Goal: Complete application form

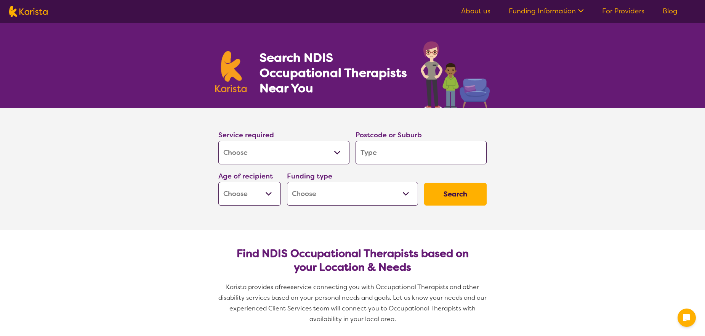
select select "[MEDICAL_DATA]"
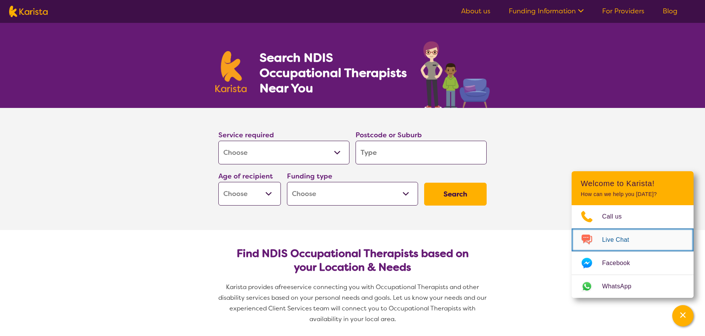
click at [607, 232] on link "Live Chat" at bounding box center [633, 239] width 122 height 23
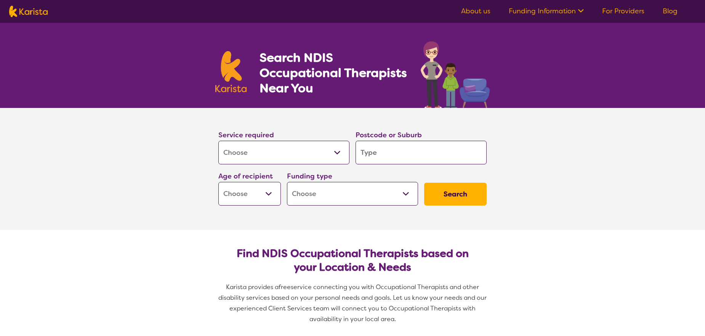
click at [267, 193] on select "Early Childhood - 0 to 9 Child - 10 to 11 Adolescent - 12 to 17 Adult - 18 to 6…" at bounding box center [249, 194] width 63 height 24
select select "AD"
click at [218, 182] on select "Early Childhood - 0 to 9 Child - 10 to 11 Adolescent - 12 to 17 Adult - 18 to 6…" at bounding box center [249, 194] width 63 height 24
select select "AD"
click at [321, 201] on select "Home Care Package (HCP) National Disability Insurance Scheme (NDIS) I don't know" at bounding box center [352, 194] width 131 height 24
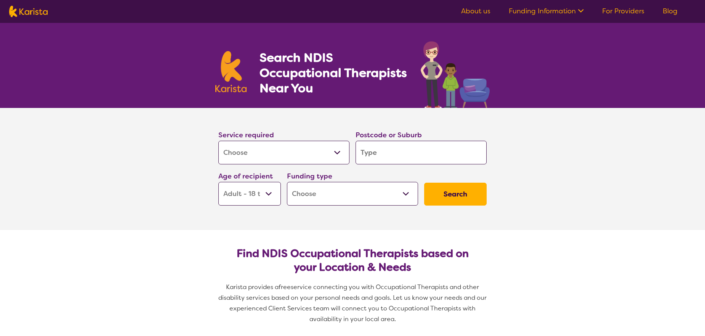
select select "NDIS"
click at [287, 182] on select "Home Care Package (HCP) National Disability Insurance Scheme (NDIS) I don't know" at bounding box center [352, 194] width 131 height 24
select select "NDIS"
click at [367, 157] on input "search" at bounding box center [421, 153] width 131 height 24
click at [327, 152] on select "Allied Health Assistant Assessment ([MEDICAL_DATA] or [MEDICAL_DATA]) Behaviour…" at bounding box center [283, 153] width 131 height 24
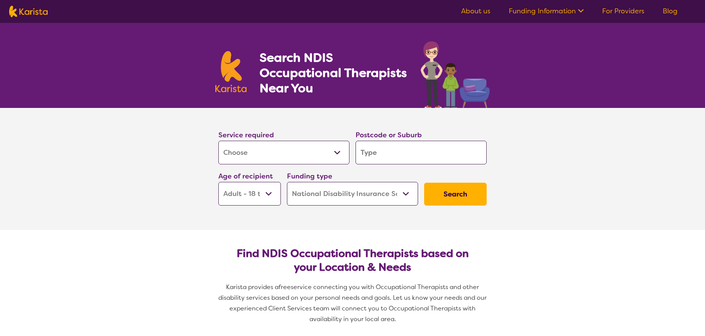
select select "NDIS Support Coordination"
click at [218, 141] on select "Allied Health Assistant Assessment ([MEDICAL_DATA] or [MEDICAL_DATA]) Behaviour…" at bounding box center [283, 153] width 131 height 24
select select "NDIS Support Coordination"
click at [374, 146] on input "search" at bounding box center [421, 153] width 131 height 24
type input "4"
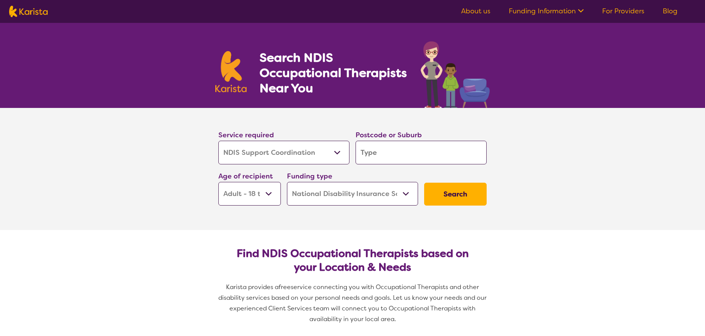
type input "4"
type input "43"
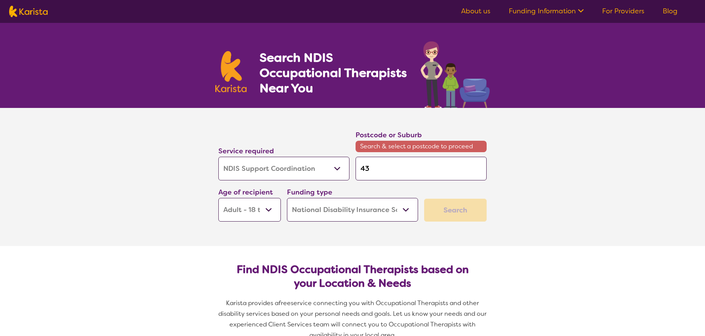
type input "435"
type input "4350"
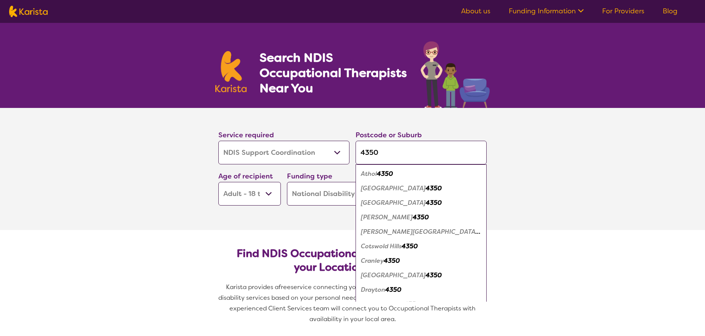
type input "4350"
click at [384, 263] on em "Cranley" at bounding box center [372, 261] width 23 height 8
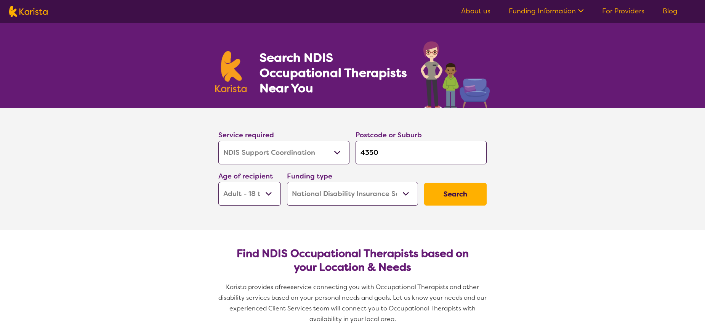
click at [447, 199] on button "Search" at bounding box center [455, 194] width 63 height 23
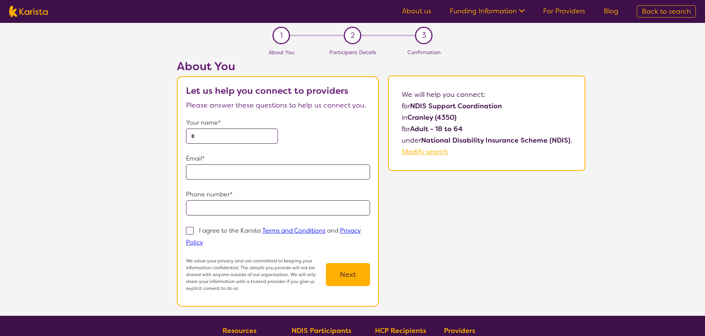
click at [226, 133] on input "text" at bounding box center [232, 135] width 92 height 15
type input "**********"
click at [239, 168] on input "email" at bounding box center [278, 171] width 184 height 15
type input "**********"
click at [215, 205] on input "tel" at bounding box center [278, 207] width 184 height 15
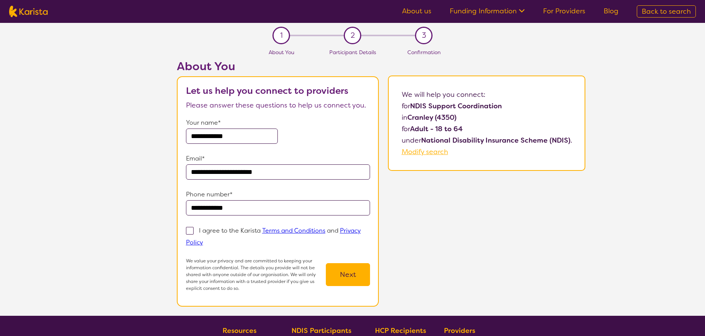
type input "**********"
click at [192, 230] on span at bounding box center [190, 231] width 8 height 8
click at [203, 239] on input "I agree to the Karista Terms and Conditions and Privacy Policy" at bounding box center [205, 241] width 5 height 5
checkbox input "true"
click at [216, 208] on input "**********" at bounding box center [278, 207] width 184 height 15
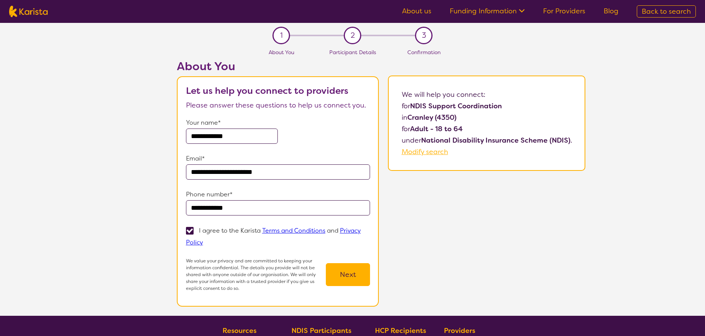
type input "**********"
click at [343, 268] on button "Next" at bounding box center [348, 274] width 44 height 23
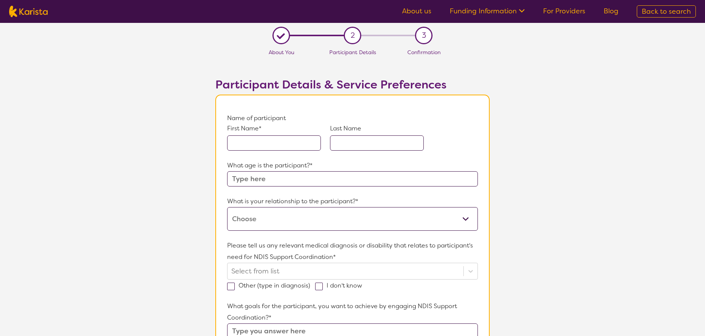
click at [268, 147] on input "text" at bounding box center [274, 142] width 94 height 15
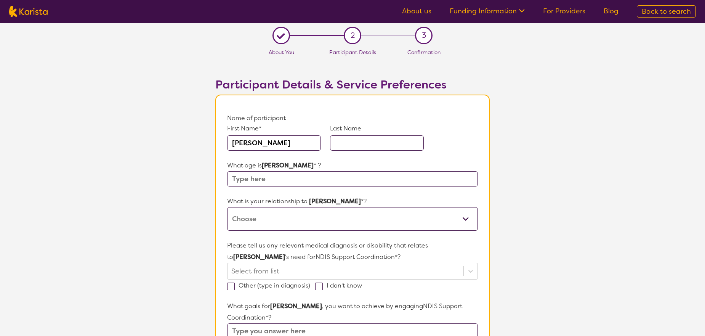
type input "[PERSON_NAME]"
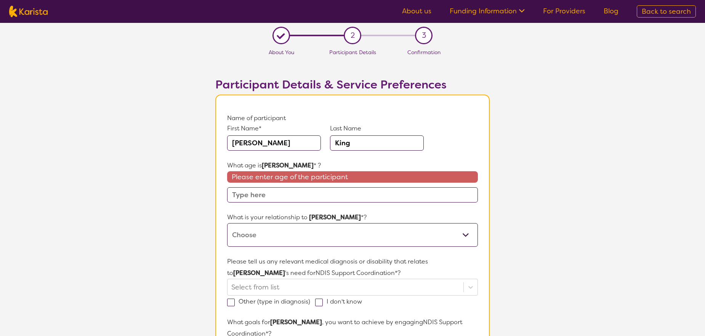
type input "King"
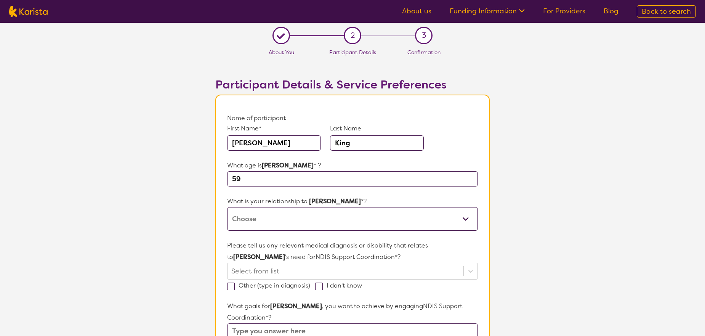
type input "59"
click at [302, 212] on select "This request is for myself I am their parent I am their child I am their spouse…" at bounding box center [352, 219] width 251 height 24
select select "Other"
click at [227, 207] on select "This request is for myself I am their parent I am their child I am their spouse…" at bounding box center [352, 219] width 251 height 24
click at [258, 215] on select "This request is for myself I am their parent I am their child I am their spouse…" at bounding box center [352, 219] width 251 height 24
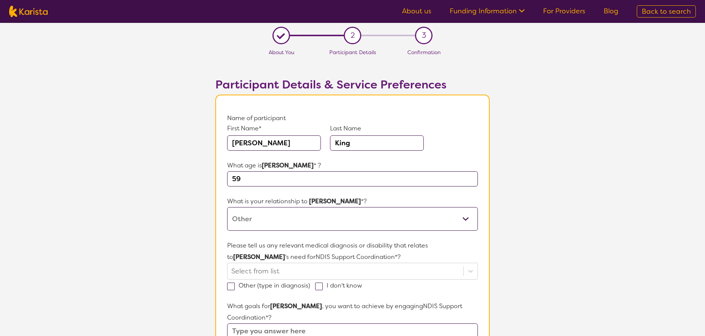
click at [227, 207] on select "This request is for myself I am their parent I am their child I am their spouse…" at bounding box center [352, 219] width 251 height 24
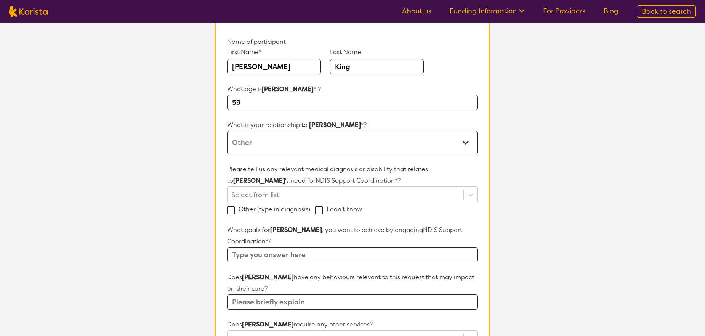
click at [289, 185] on p "Please tell us any relevant medical diagnosis or disability that relates to [PE…" at bounding box center [352, 175] width 251 height 23
click at [291, 191] on div at bounding box center [345, 194] width 228 height 13
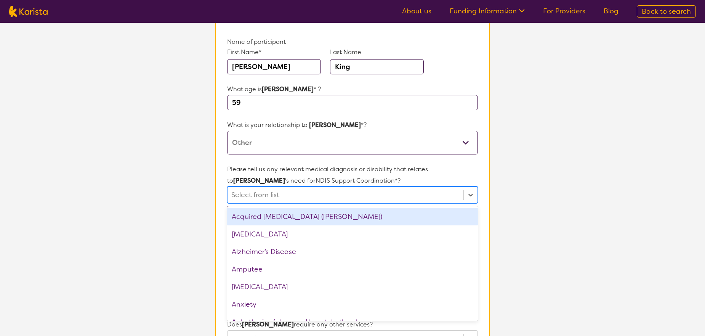
click at [308, 217] on div "Acquired [MEDICAL_DATA] ([PERSON_NAME])" at bounding box center [352, 217] width 251 height 18
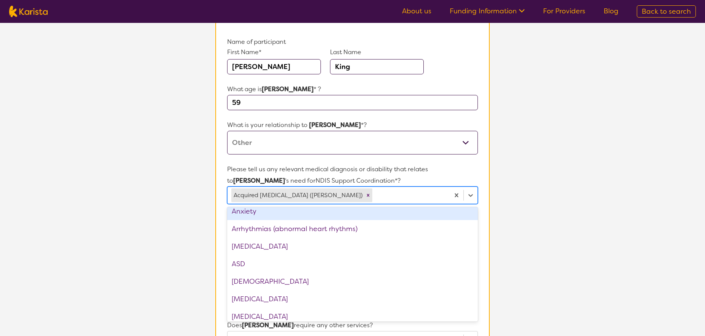
click at [574, 194] on section "L About You 2 Participant Details 3 Confirmation Participant Details & Service …" at bounding box center [352, 289] width 705 height 684
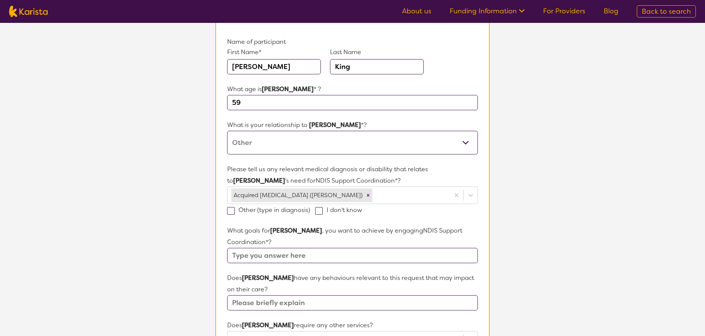
click at [568, 196] on section "L About You 2 Participant Details 3 Confirmation Participant Details & Service …" at bounding box center [352, 289] width 705 height 684
click at [232, 212] on span at bounding box center [231, 211] width 8 height 8
click at [310, 212] on input "Other (type in diagnosis)" at bounding box center [312, 209] width 5 height 5
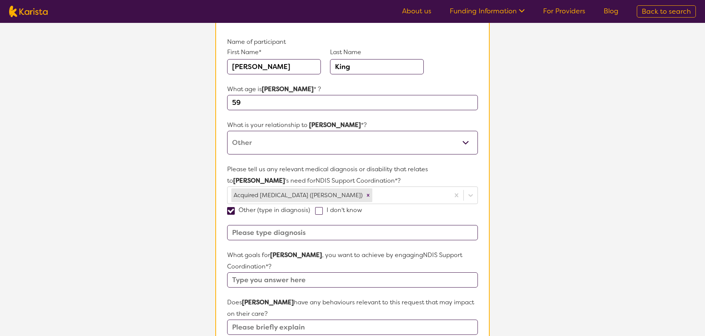
click at [270, 231] on input at bounding box center [352, 232] width 251 height 15
drag, startPoint x: 231, startPoint y: 208, endPoint x: 241, endPoint y: 209, distance: 10.4
click at [232, 208] on span at bounding box center [231, 211] width 8 height 8
click at [310, 208] on input "Other (type in diagnosis)" at bounding box center [312, 209] width 5 height 5
checkbox input "false"
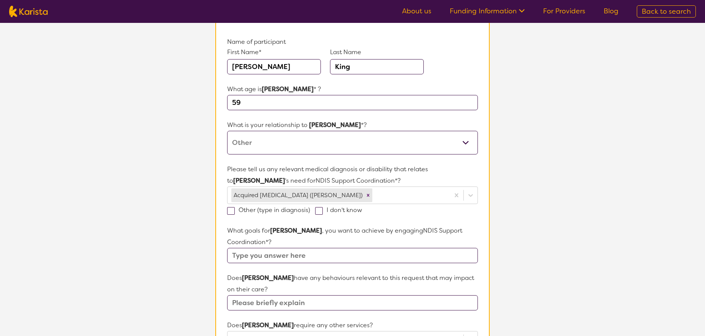
scroll to position [152, 0]
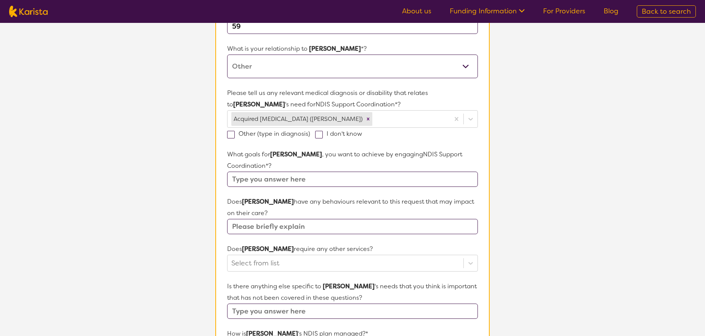
click at [340, 172] on input "text" at bounding box center [352, 179] width 251 height 15
type input "[PERSON_NAME] is currently living in a SIL in country [GEOGRAPHIC_DATA], howeve…"
click at [339, 219] on input "text" at bounding box center [352, 226] width 251 height 15
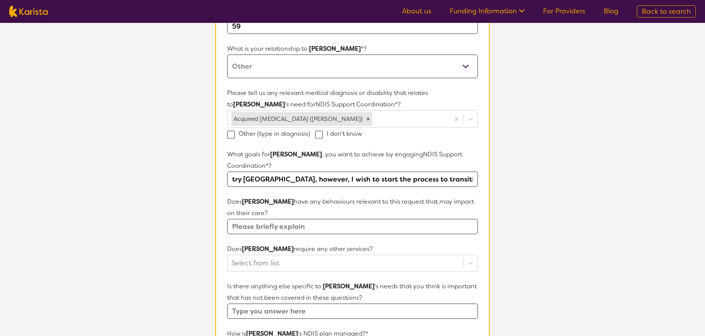
scroll to position [0, 0]
click at [317, 219] on input "text" at bounding box center [352, 226] width 251 height 15
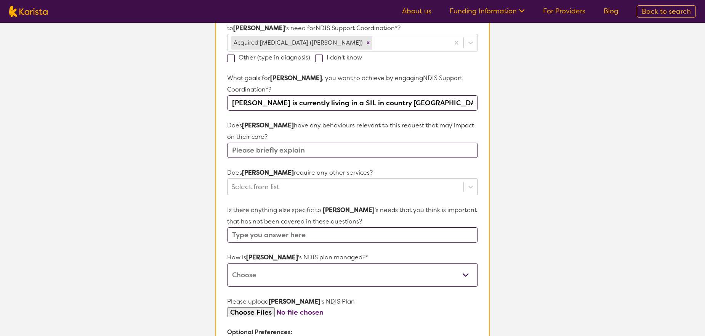
click at [278, 180] on div at bounding box center [345, 186] width 228 height 13
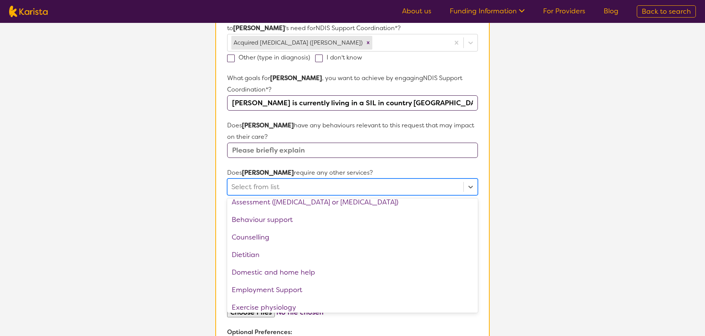
scroll to position [0, 0]
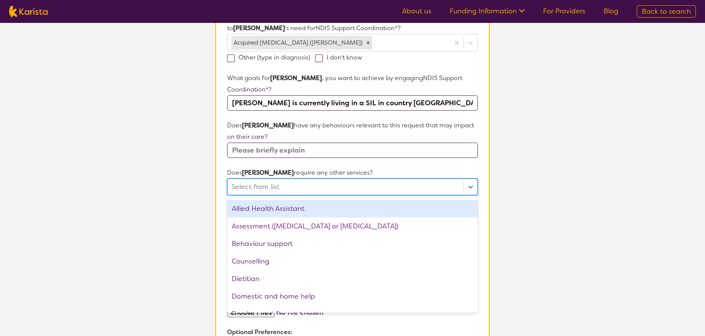
click at [284, 200] on div "Allied Health Assistant" at bounding box center [352, 209] width 251 height 18
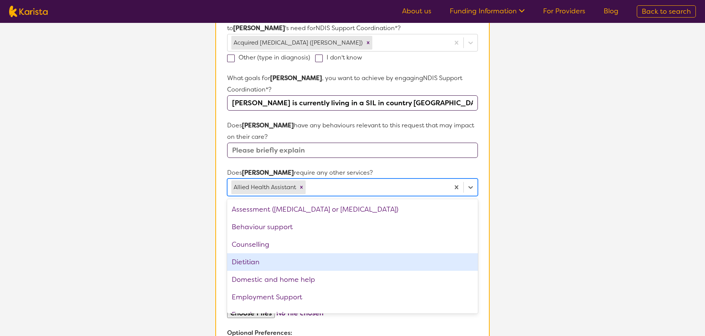
click at [261, 253] on div "Dietitian" at bounding box center [352, 262] width 251 height 18
click at [319, 258] on div "Domestic and home help" at bounding box center [352, 262] width 251 height 18
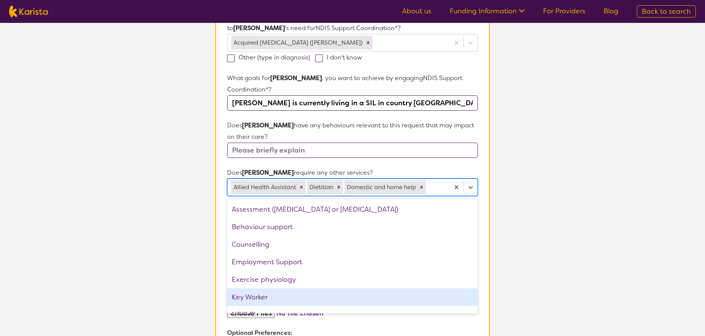
scroll to position [76, 0]
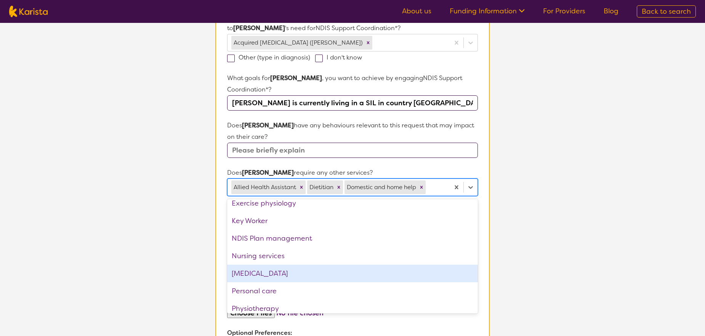
click at [273, 265] on div "[MEDICAL_DATA]" at bounding box center [352, 274] width 251 height 18
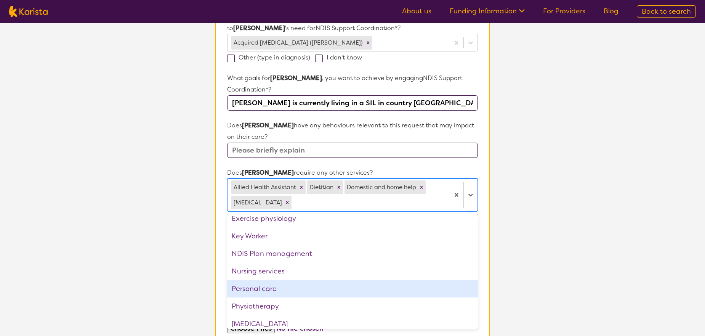
click at [267, 280] on div "Personal care" at bounding box center [352, 289] width 251 height 18
click at [267, 280] on div "Physiotherapy" at bounding box center [352, 289] width 251 height 18
click at [268, 280] on div "[MEDICAL_DATA]" at bounding box center [352, 289] width 251 height 18
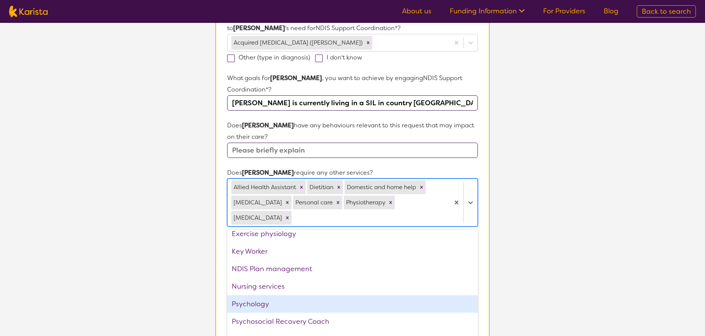
click at [282, 295] on div "Psychology" at bounding box center [352, 304] width 251 height 18
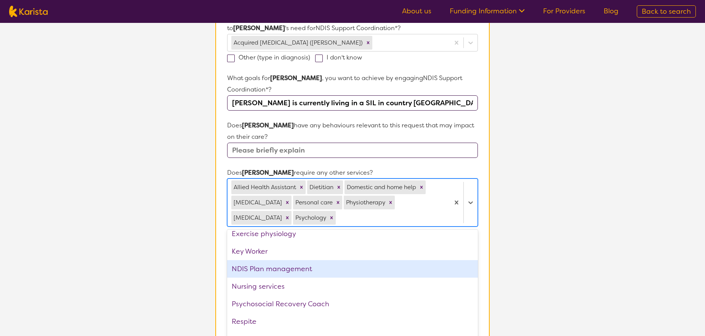
scroll to position [116, 0]
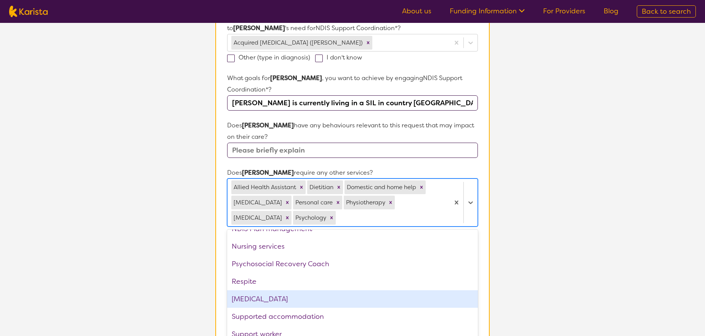
click at [294, 290] on div "[MEDICAL_DATA]" at bounding box center [352, 299] width 251 height 18
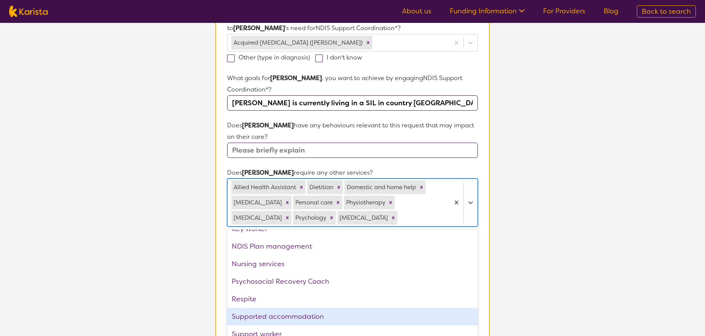
click at [300, 308] on div "Supported accommodation" at bounding box center [352, 317] width 251 height 18
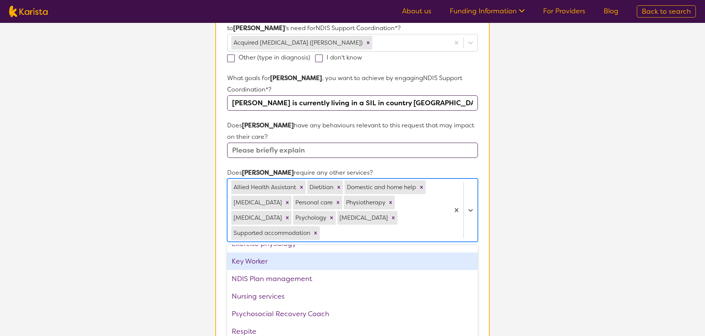
click at [508, 234] on section "L About You 2 Participant Details 3 Confirmation Participant Details & Service …" at bounding box center [352, 159] width 705 height 731
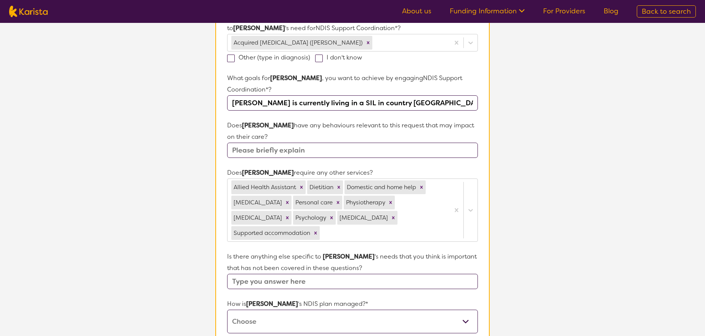
click at [332, 274] on input "text" at bounding box center [352, 281] width 251 height 15
type input "[PERSON_NAME] is Type 1 Diabetic"
click at [291, 309] on select "Self-managed NDIS plan Managed by a registered plan management provider (not th…" at bounding box center [352, 321] width 251 height 24
select select "Agency Managed"
click at [227, 309] on select "Self-managed NDIS plan Managed by a registered plan management provider (not th…" at bounding box center [352, 321] width 251 height 24
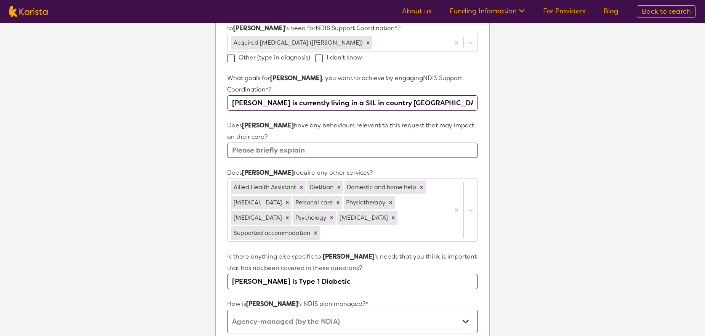
click at [542, 242] on section "L About You 2 Participant Details 3 Confirmation Participant Details & Service …" at bounding box center [352, 159] width 705 height 731
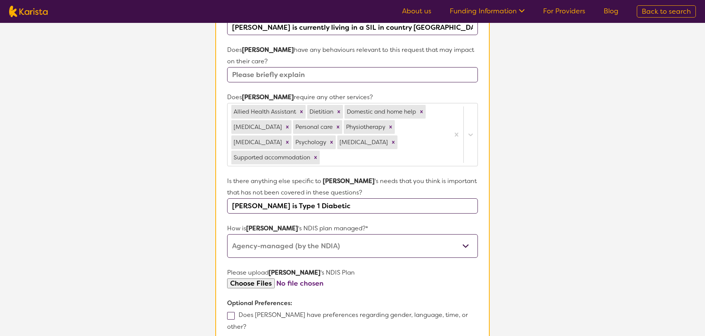
scroll to position [305, 0]
click at [257, 277] on input "file" at bounding box center [352, 282] width 251 height 10
type input "C:\fakepath\[DATE] SK NDIS 5 Year Plan Approval.pdf"
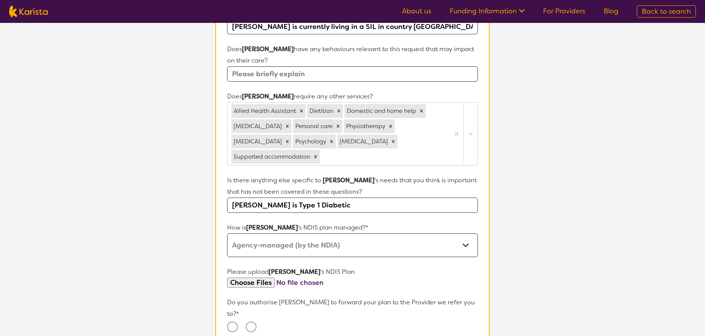
scroll to position [457, 0]
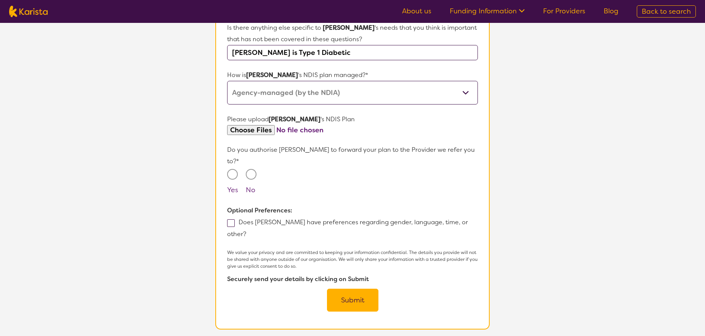
click at [254, 169] on input "No" at bounding box center [251, 174] width 11 height 11
radio input "true"
click at [232, 219] on span at bounding box center [231, 223] width 8 height 8
click at [246, 231] on input "Does [PERSON_NAME] have preferences regarding gender, language, time, or other?" at bounding box center [248, 233] width 5 height 5
checkbox input "true"
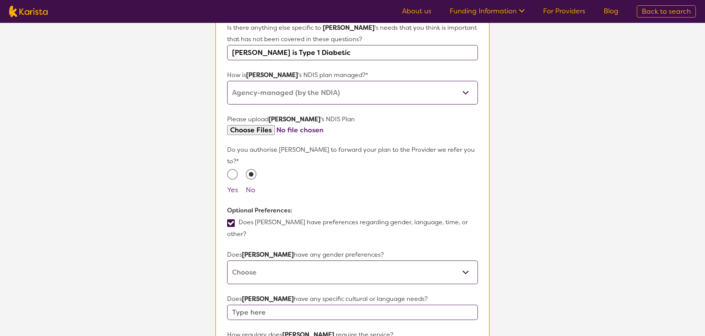
scroll to position [534, 0]
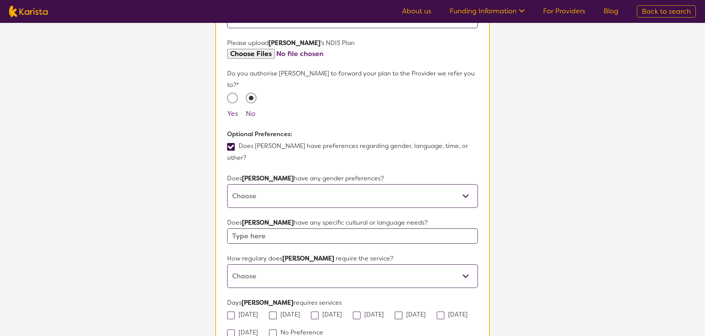
click at [288, 184] on select "[DEMOGRAPHIC_DATA] [DEMOGRAPHIC_DATA] Other No Preference" at bounding box center [352, 196] width 251 height 24
select select "No preference"
click at [227, 184] on select "[DEMOGRAPHIC_DATA] [DEMOGRAPHIC_DATA] Other No Preference" at bounding box center [352, 196] width 251 height 24
click at [299, 228] on input "text" at bounding box center [352, 235] width 251 height 15
click at [297, 264] on select "Daily Twice a week Weekly Every fortnight Monthly Other" at bounding box center [352, 276] width 251 height 24
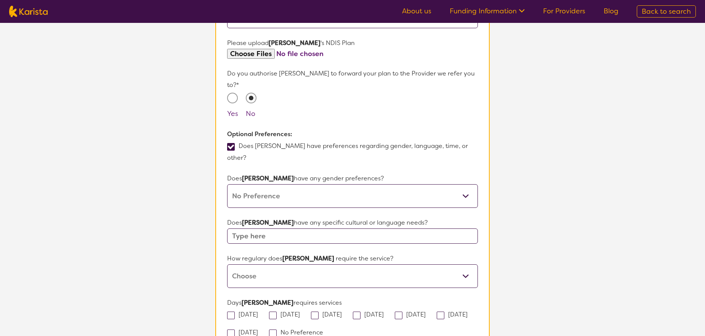
select select "Daily"
click at [227, 264] on select "Daily Twice a week Weekly Every fortnight Monthly Other" at bounding box center [352, 276] width 251 height 24
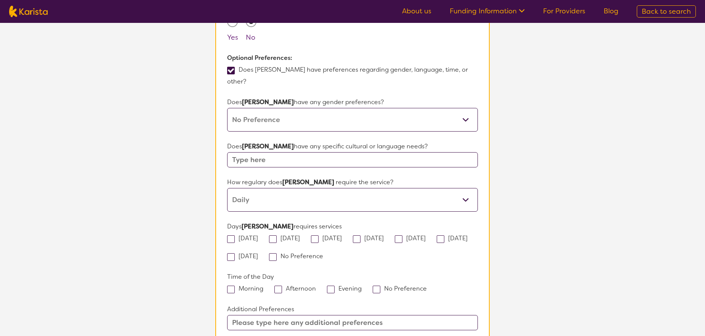
click at [258, 152] on input "text" at bounding box center [352, 159] width 251 height 15
click at [230, 67] on span at bounding box center [231, 71] width 8 height 8
click at [246, 79] on input "Does [PERSON_NAME] have preferences regarding gender, language, time, or other?" at bounding box center [248, 81] width 5 height 5
checkbox input "false"
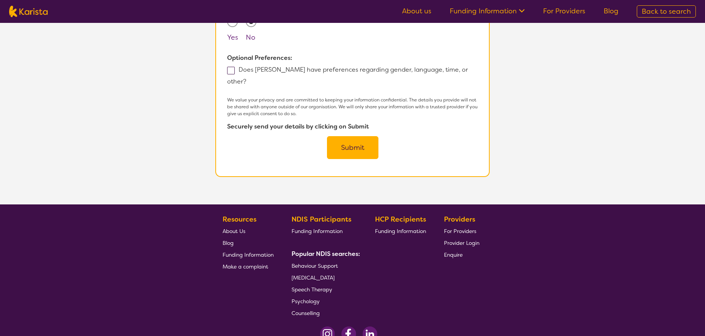
drag, startPoint x: 338, startPoint y: 100, endPoint x: 342, endPoint y: 101, distance: 4.0
click at [339, 136] on button "Submit" at bounding box center [352, 147] width 51 height 23
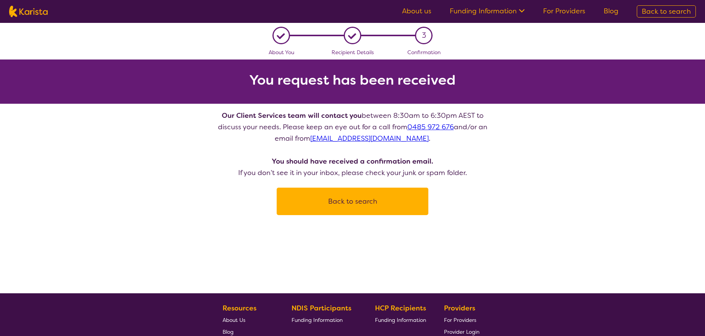
click at [354, 201] on button "Back to search" at bounding box center [352, 201] width 133 height 23
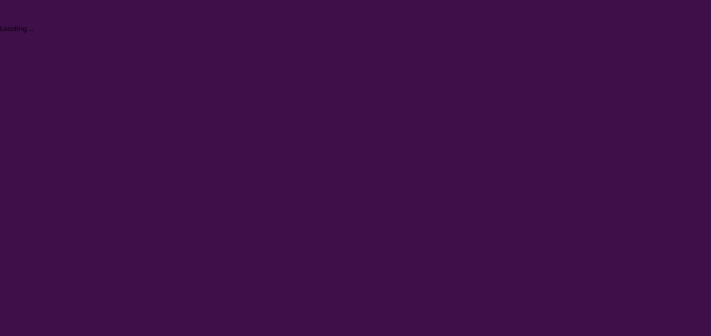
select select "[MEDICAL_DATA]"
select select "AD"
select select "NDIS"
select select "[MEDICAL_DATA]"
select select "AD"
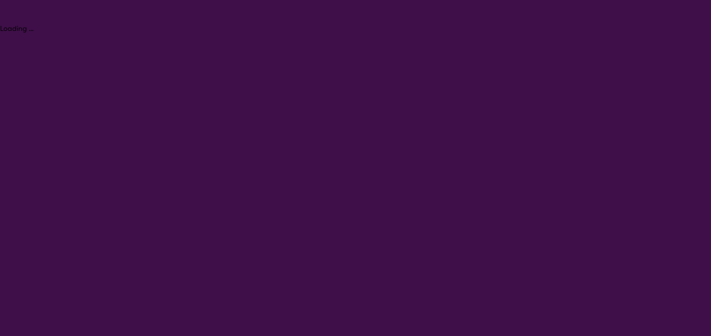
select select "NDIS"
